Goal: Complete application form

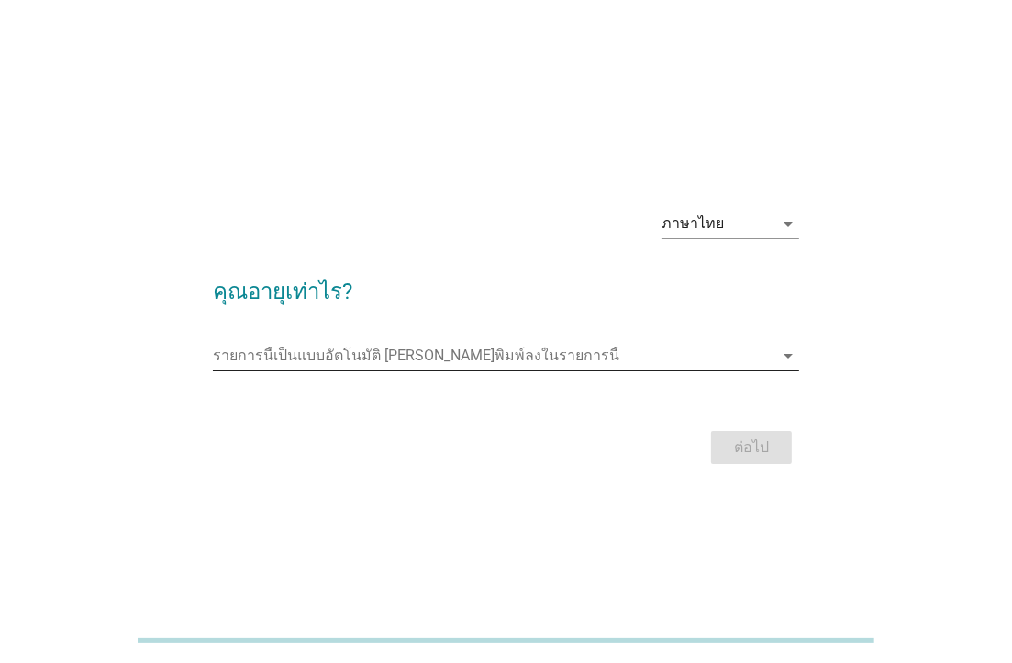
click at [345, 357] on input "รายการนี้เป็นแบบอัตโนมัติ คุณสามารถพิมพ์ลงในรายการนี้" at bounding box center [493, 355] width 560 height 29
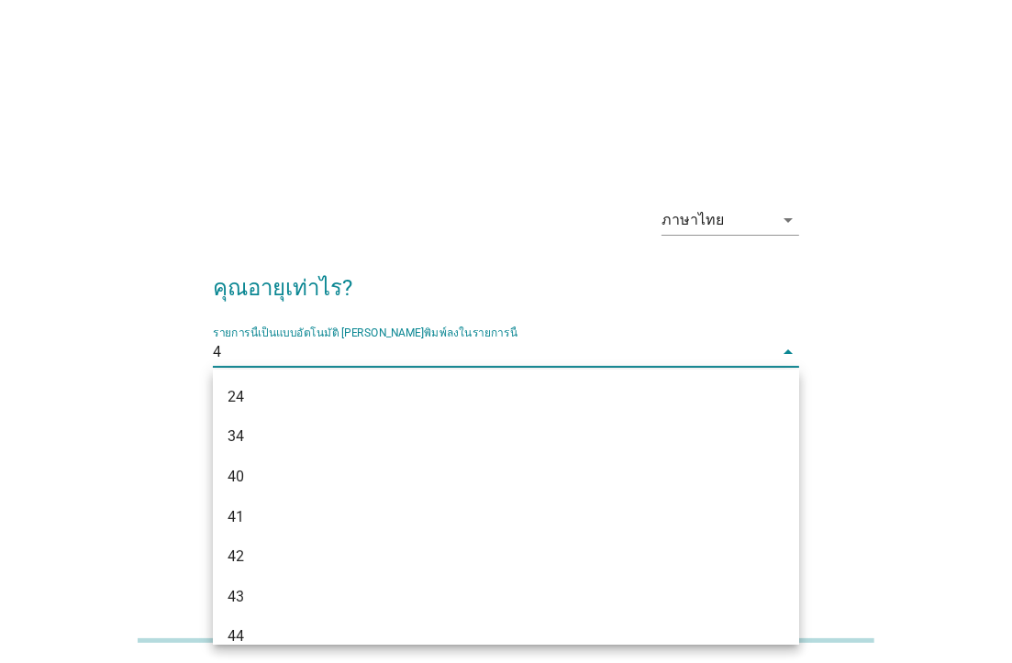
type input "47"
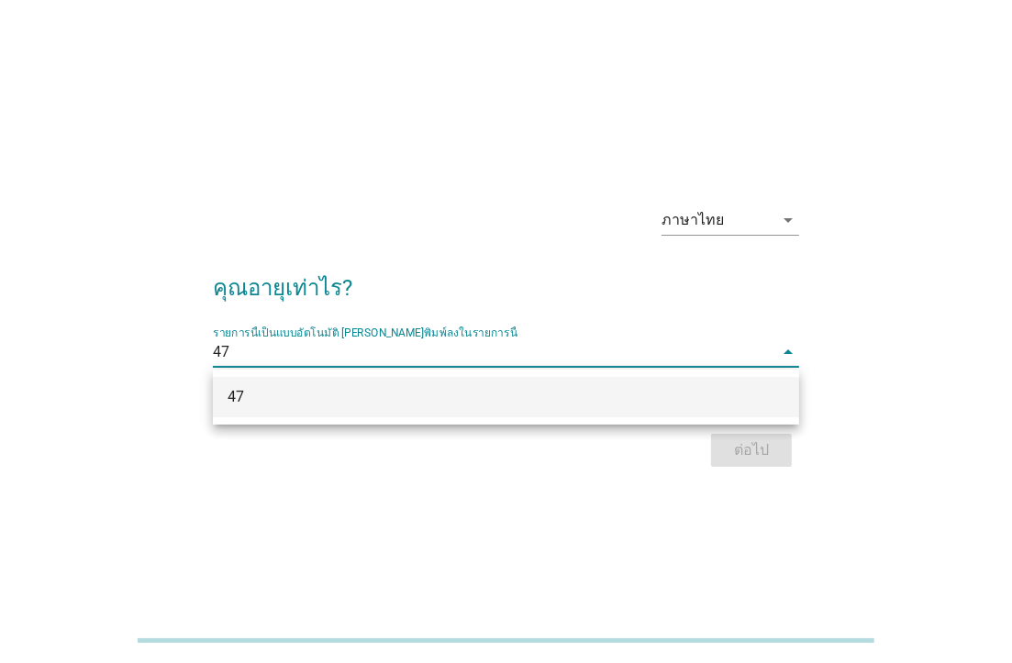
drag, startPoint x: 287, startPoint y: 394, endPoint x: 574, endPoint y: 419, distance: 288.3
click at [289, 394] on div "47" at bounding box center [482, 397] width 510 height 22
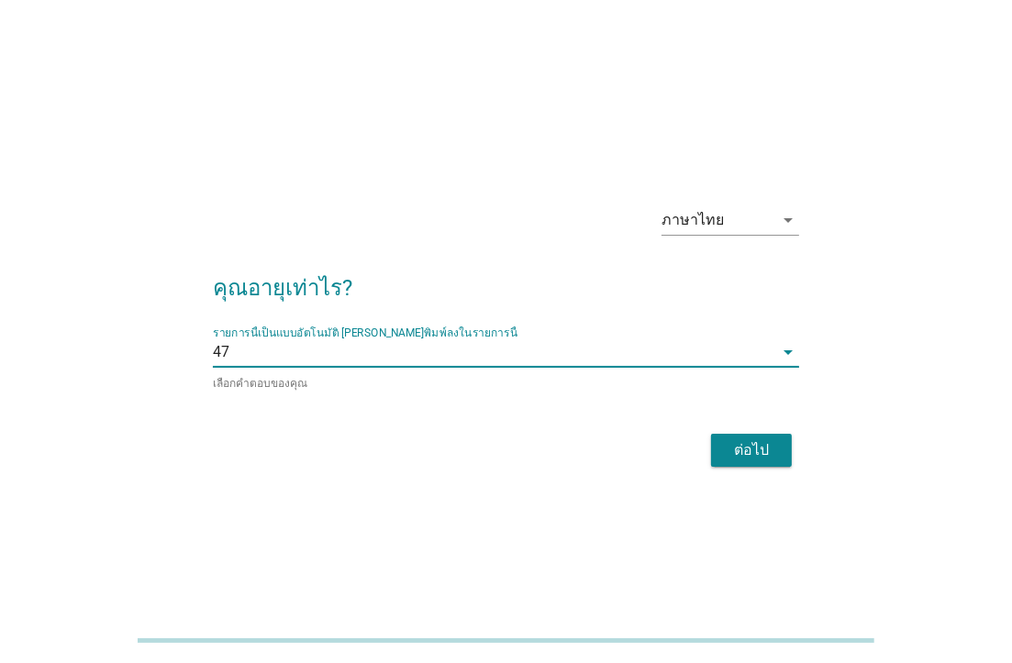
click at [755, 450] on div "ต่อไป" at bounding box center [751, 450] width 51 height 22
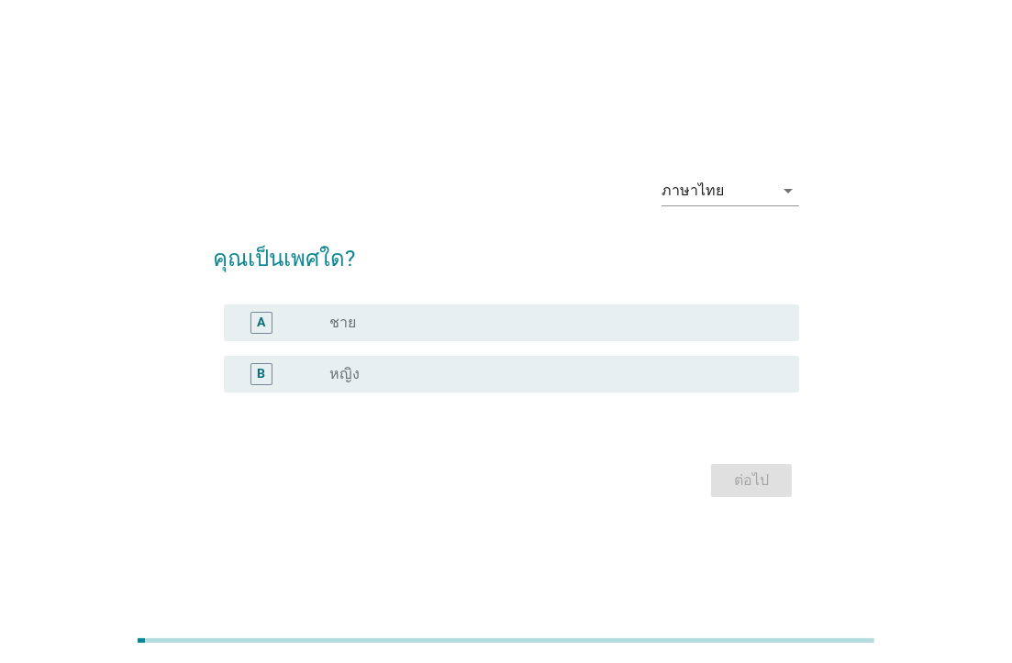
click at [368, 378] on div "radio_button_unchecked หญิง" at bounding box center [549, 374] width 440 height 18
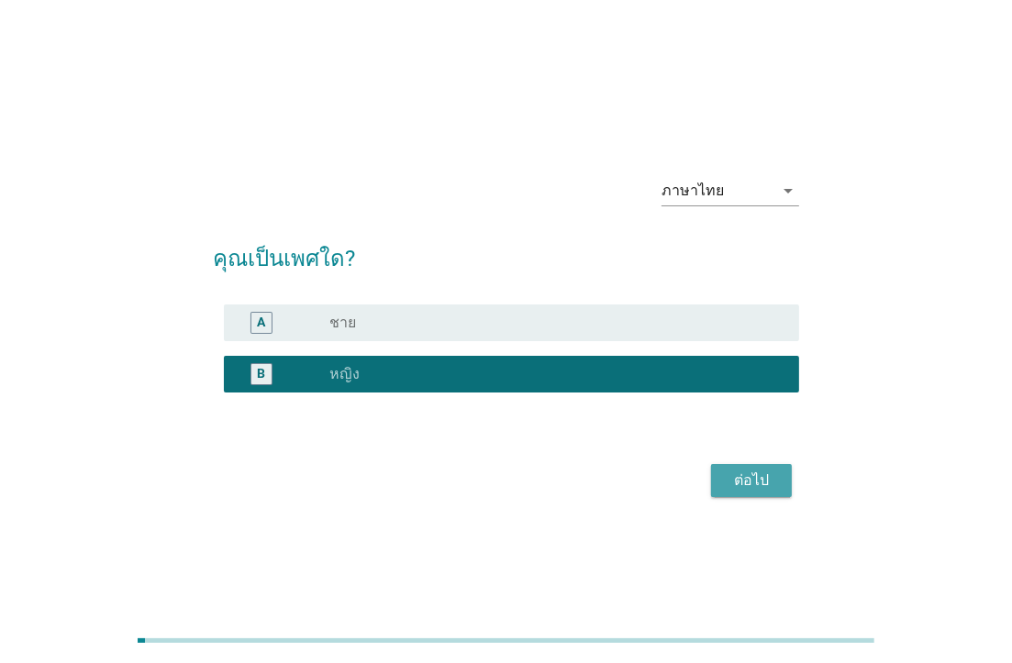
click at [766, 486] on div "ต่อไป" at bounding box center [751, 481] width 51 height 22
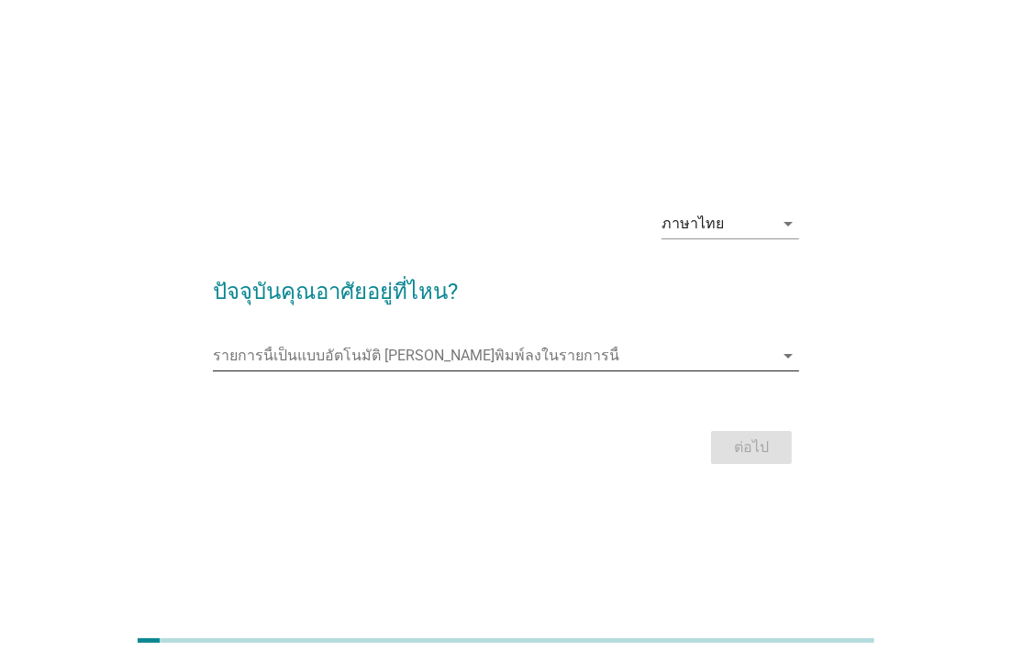
click at [294, 361] on input "รายการนี้เป็นแบบอัตโนมัติ คุณสามารถพิมพ์ลงในรายการนี้" at bounding box center [493, 355] width 560 height 29
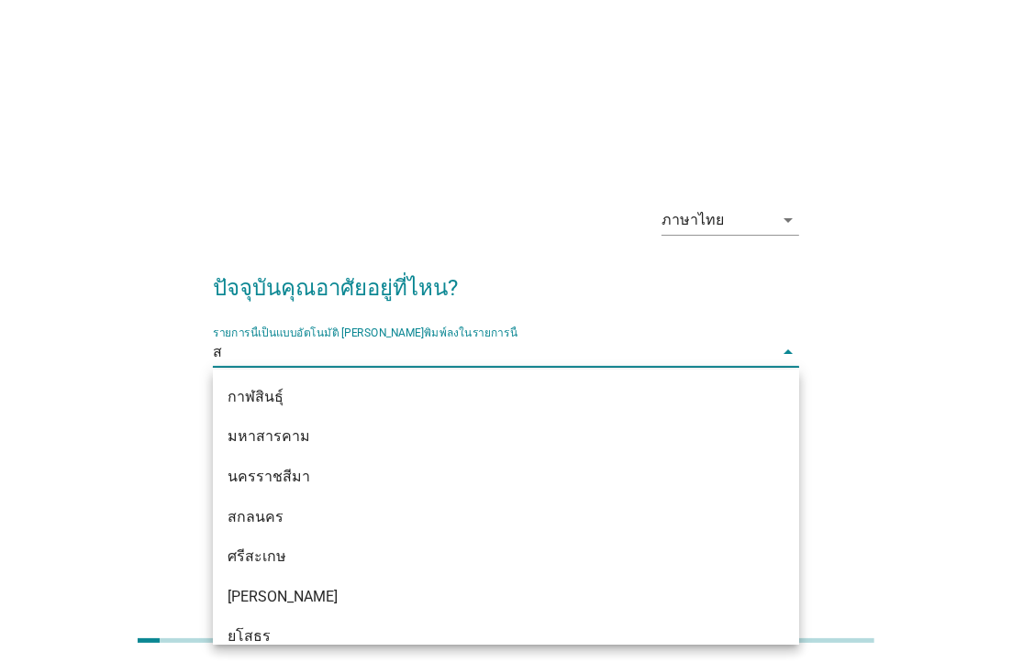
type input "สม"
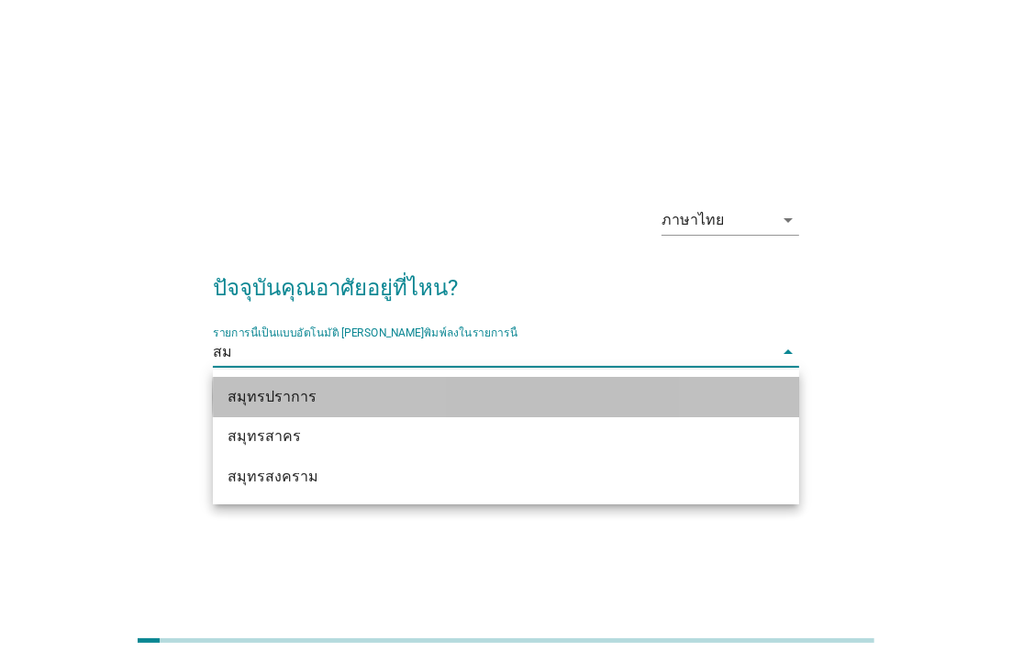
click at [261, 406] on div "สมุทรปราการ" at bounding box center [482, 397] width 510 height 22
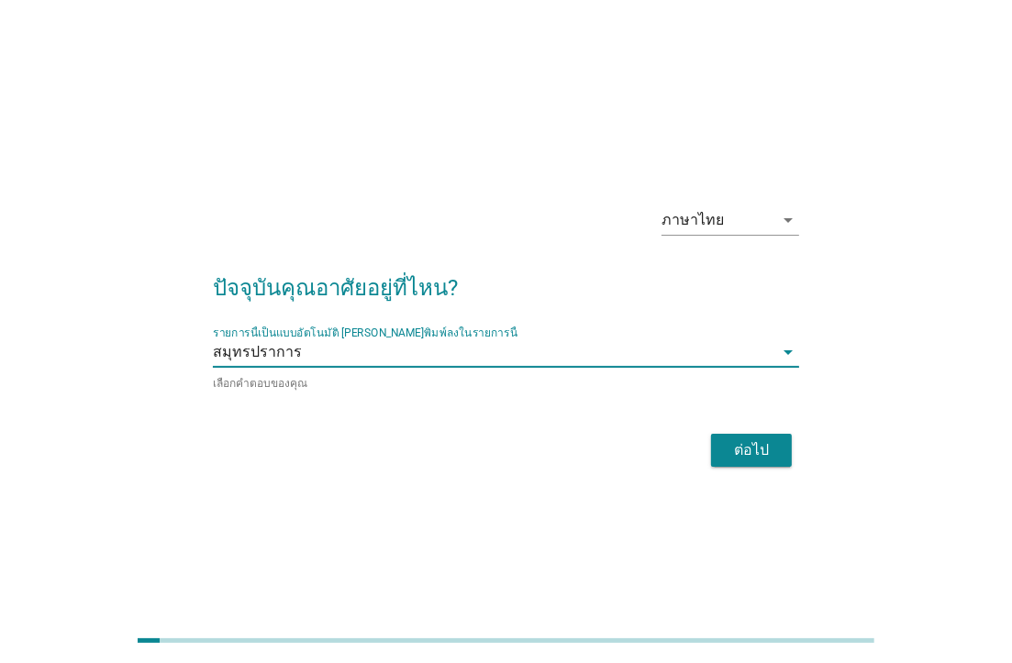
click at [756, 445] on div "ต่อไป" at bounding box center [751, 450] width 51 height 22
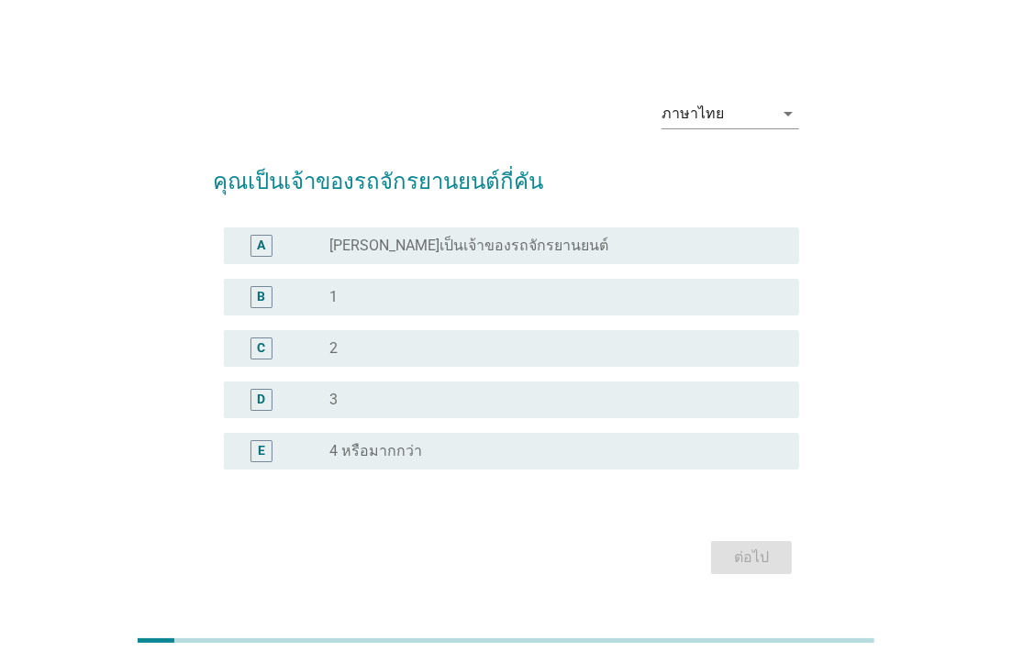
click at [361, 247] on label "[PERSON_NAME]เป็นเจ้าของรถจักรยานยนต์" at bounding box center [468, 246] width 279 height 18
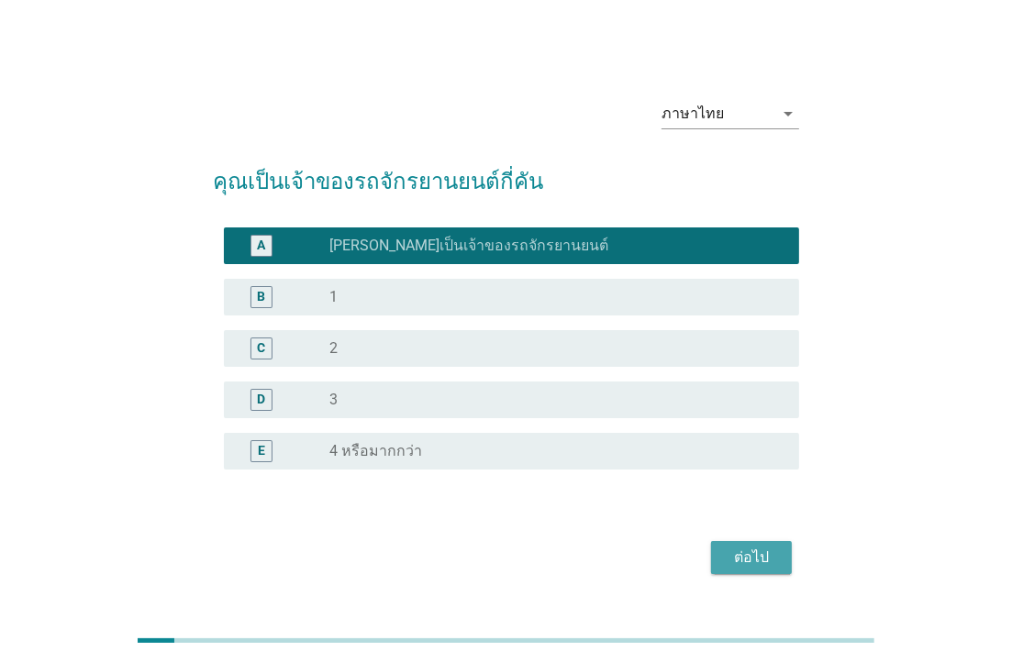
click at [746, 555] on div "ต่อไป" at bounding box center [751, 558] width 51 height 22
